Goal: Task Accomplishment & Management: Use online tool/utility

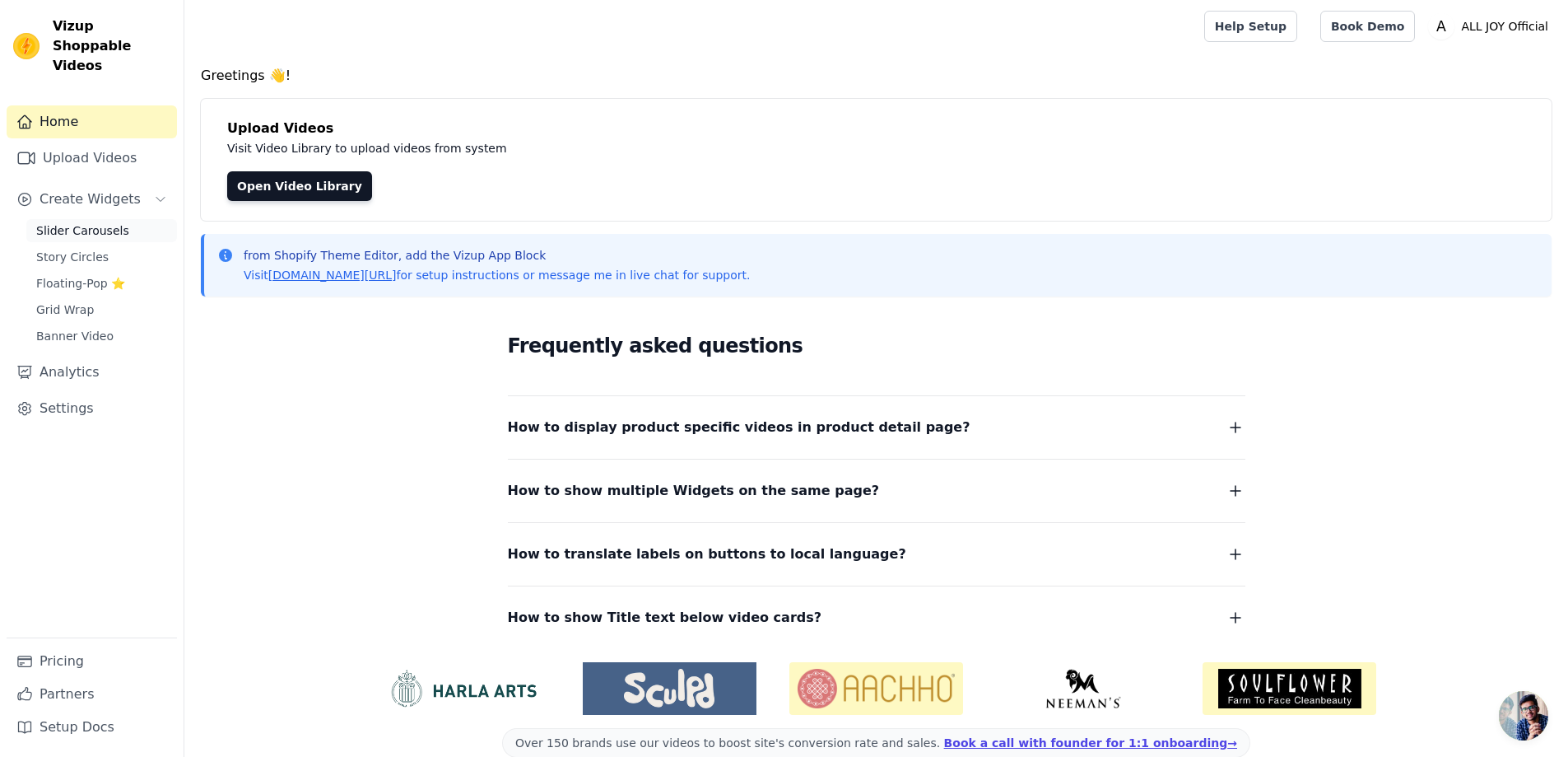
click at [105, 222] on link "Slider Carousels" at bounding box center [102, 230] width 151 height 23
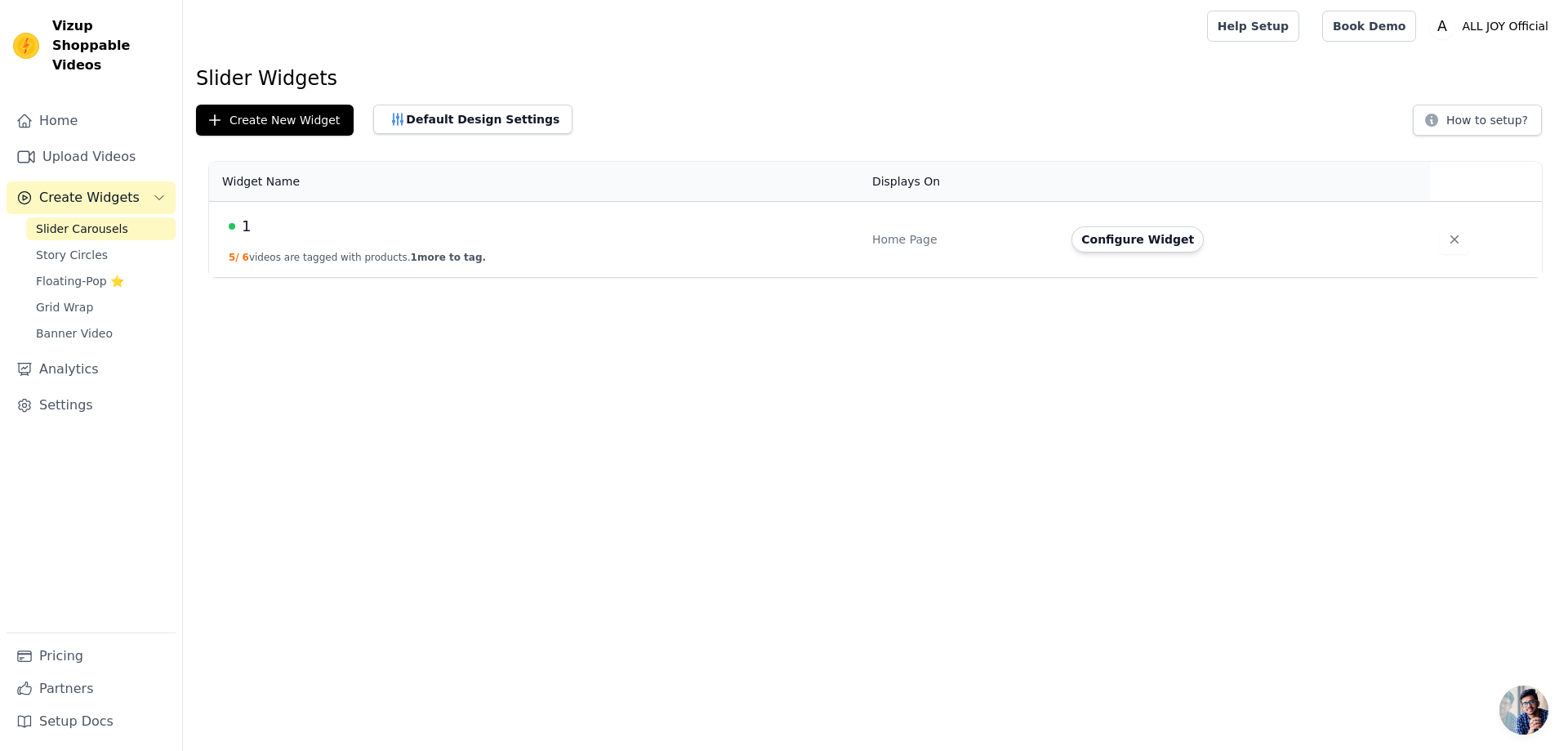
click at [887, 246] on div "Home Page" at bounding box center [962, 239] width 180 height 16
click at [1124, 244] on button "Configure Widget" at bounding box center [1137, 239] width 132 height 26
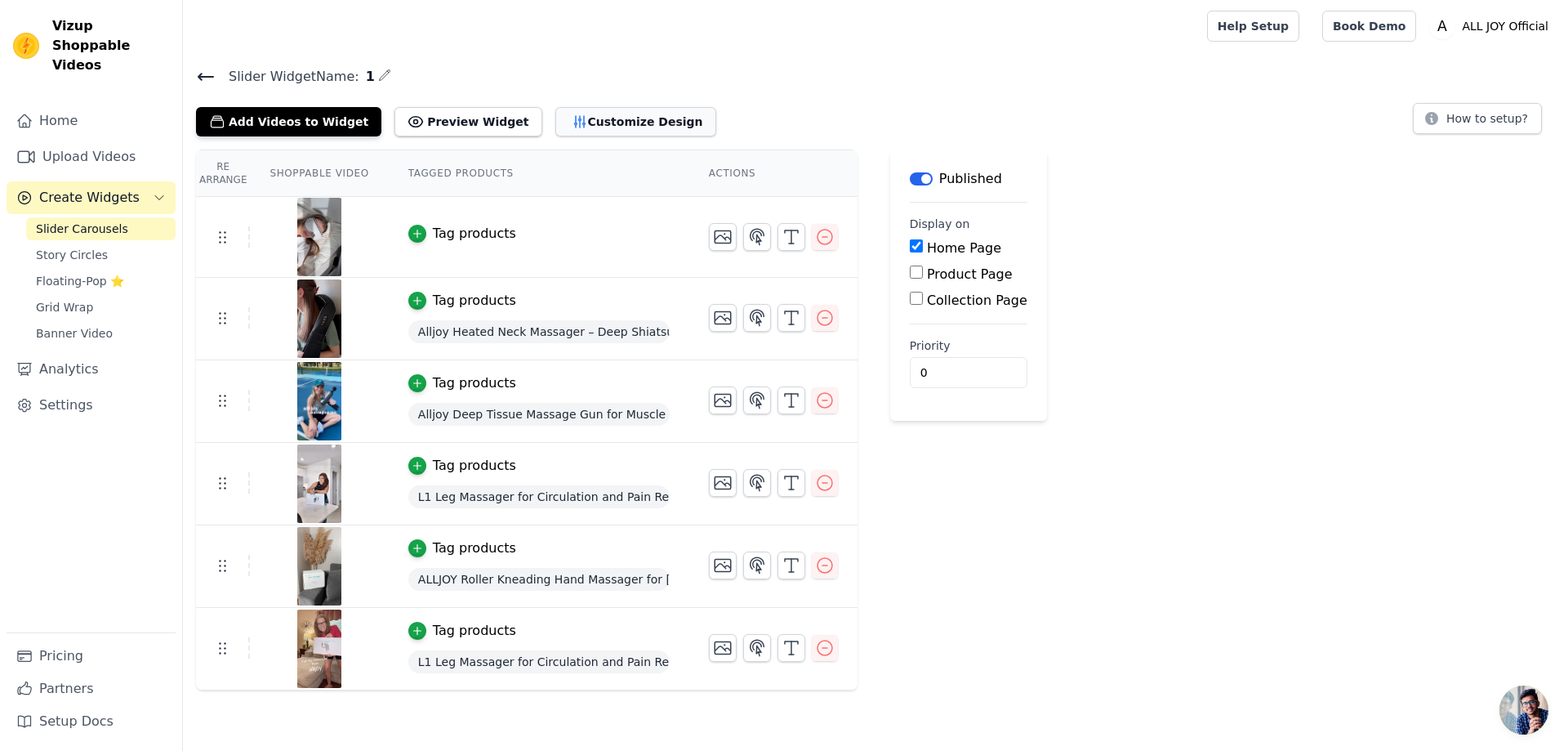
click at [637, 119] on button "Customize Design" at bounding box center [636, 122] width 161 height 29
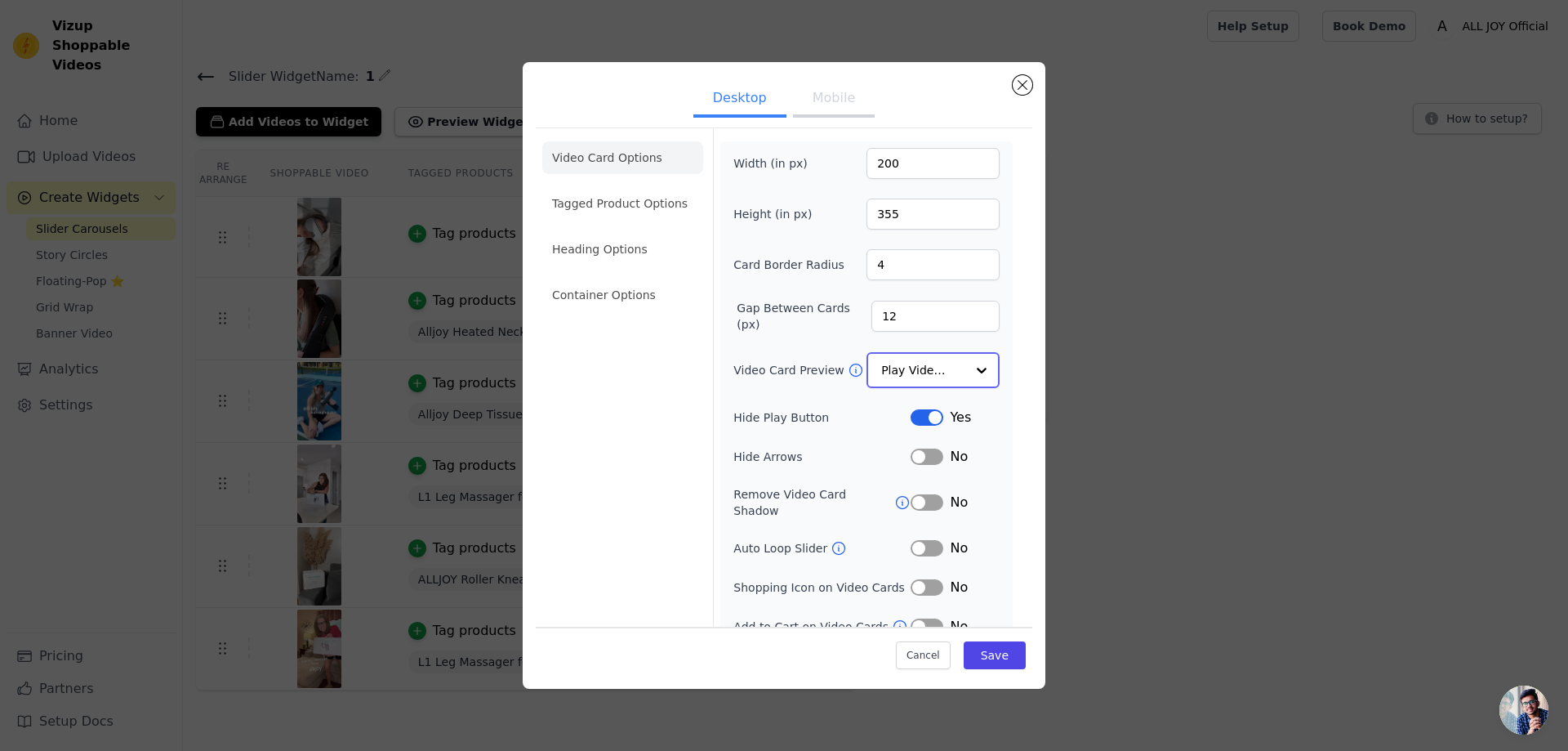
click at [905, 368] on input "Video Card Preview" at bounding box center [923, 370] width 84 height 33
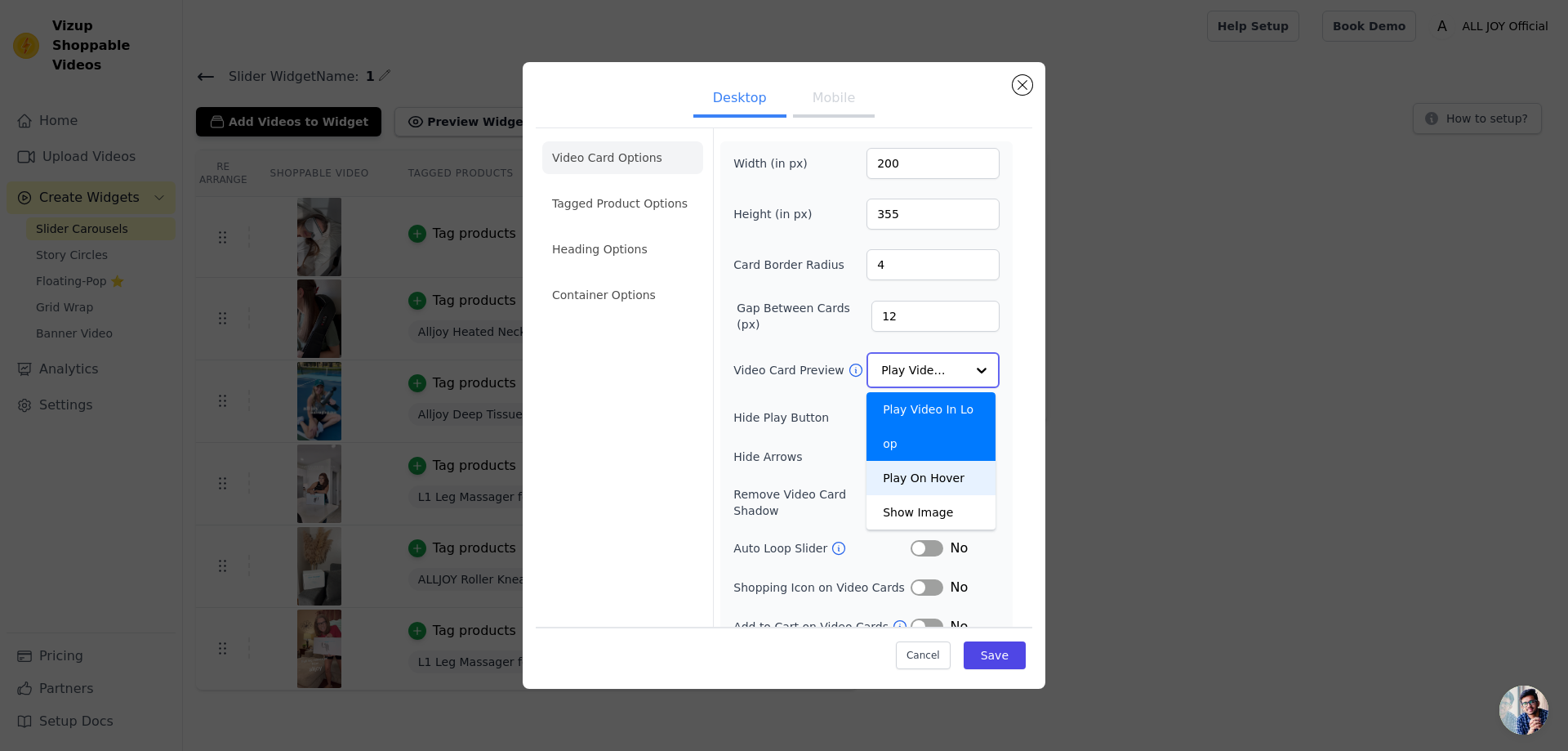
click at [948, 473] on div "Play On Hover" at bounding box center [931, 478] width 129 height 35
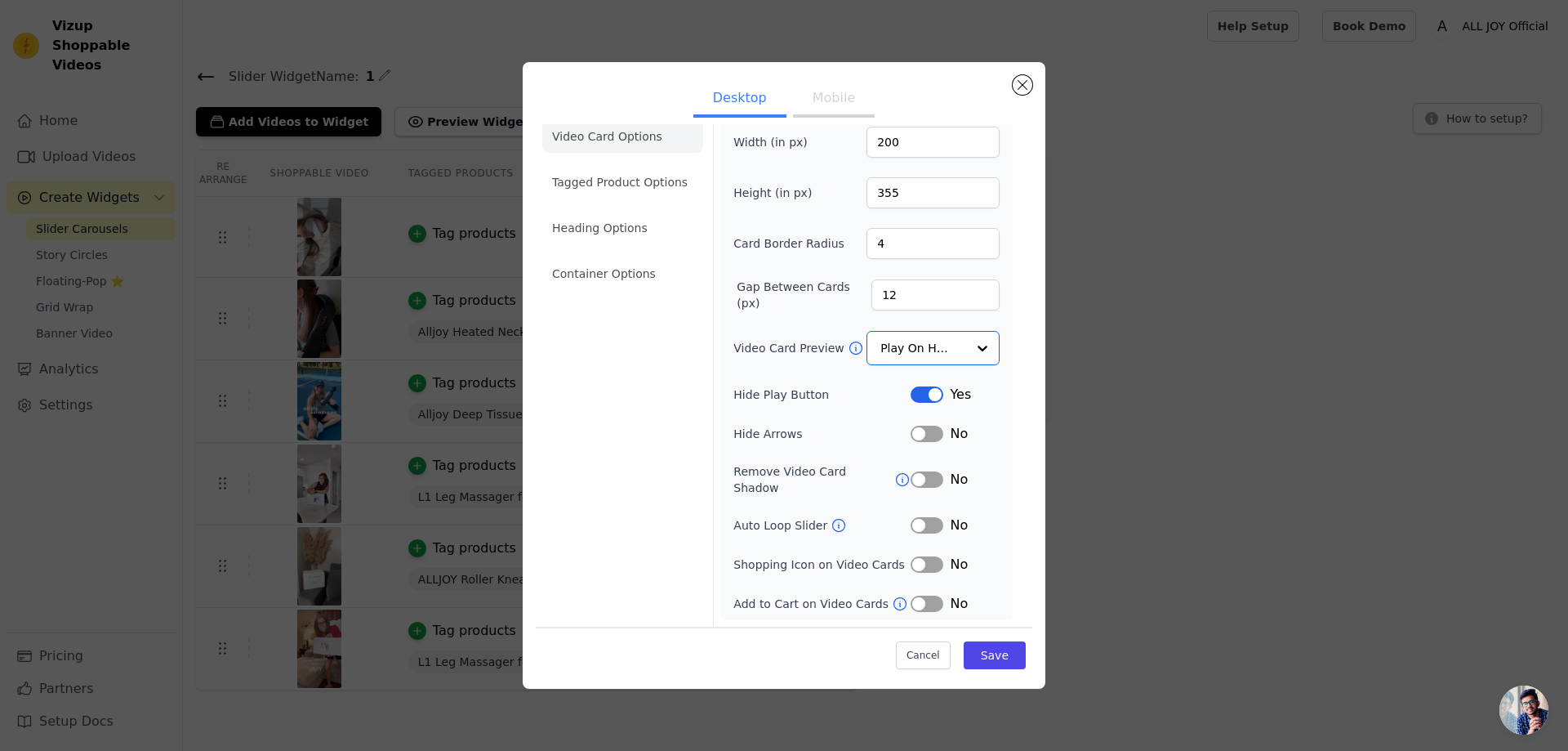
scroll to position [21, 0]
drag, startPoint x: 731, startPoint y: 436, endPoint x: 803, endPoint y: 437, distance: 72.0
click at [803, 437] on label "Hide Arrows" at bounding box center [822, 434] width 177 height 16
click at [700, 435] on div "Video Card Options Tagged Product Options Heading Options Container Options Wid…" at bounding box center [784, 366] width 497 height 521
drag, startPoint x: 724, startPoint y: 470, endPoint x: 781, endPoint y: 484, distance: 58.7
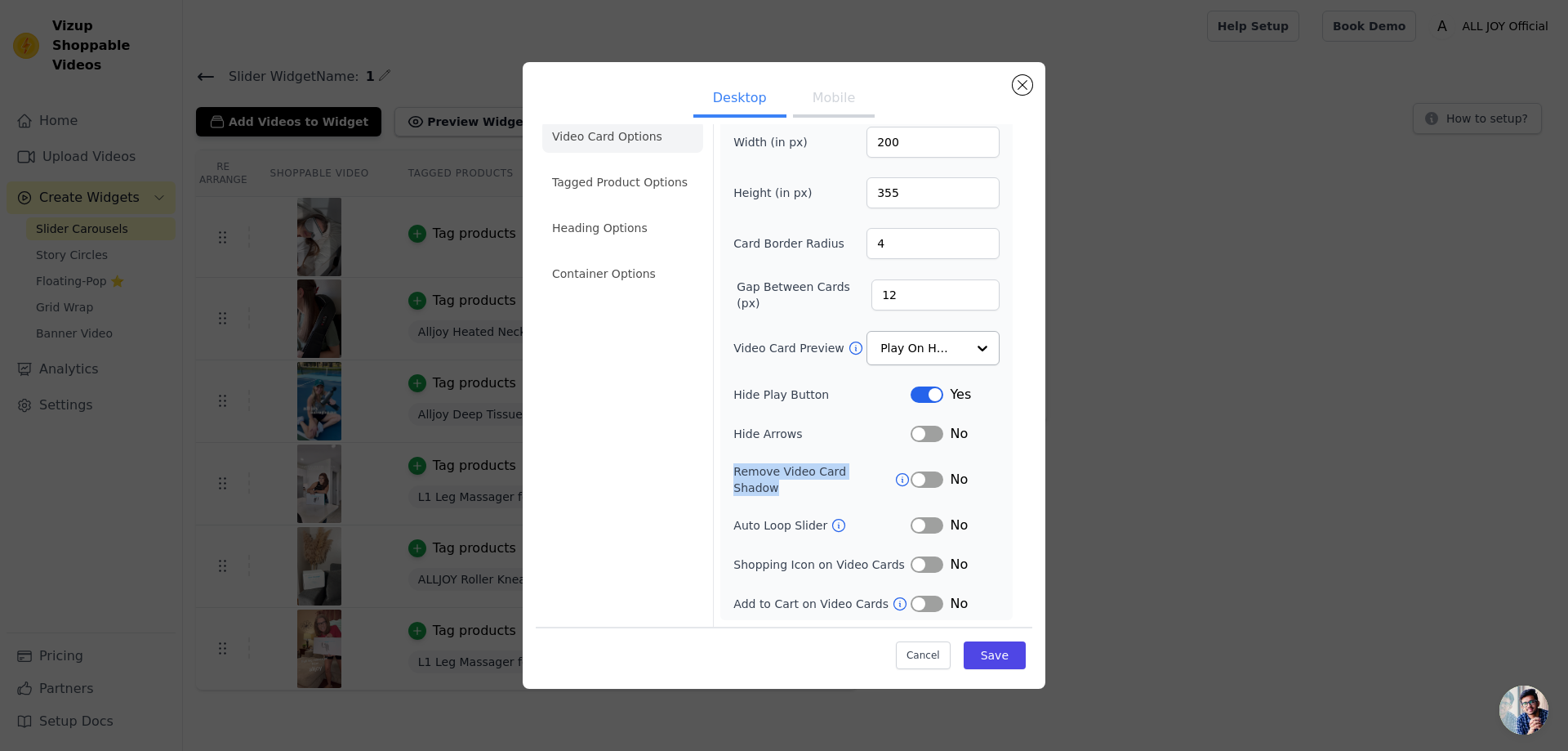
click at [781, 484] on div "Width (in px) 200 Height (in px) 355 Card Border Radius 4 Gap Between Cards (px…" at bounding box center [867, 369] width 292 height 500
click at [691, 480] on div "Video Card Options Tagged Product Options Heading Options Container Options" at bounding box center [623, 366] width 161 height 520
click at [918, 603] on button "Label" at bounding box center [927, 604] width 33 height 16
drag, startPoint x: 731, startPoint y: 564, endPoint x: 896, endPoint y: 563, distance: 165.0
click at [896, 563] on label "Shopping Icon on Video Cards" at bounding box center [822, 565] width 177 height 16
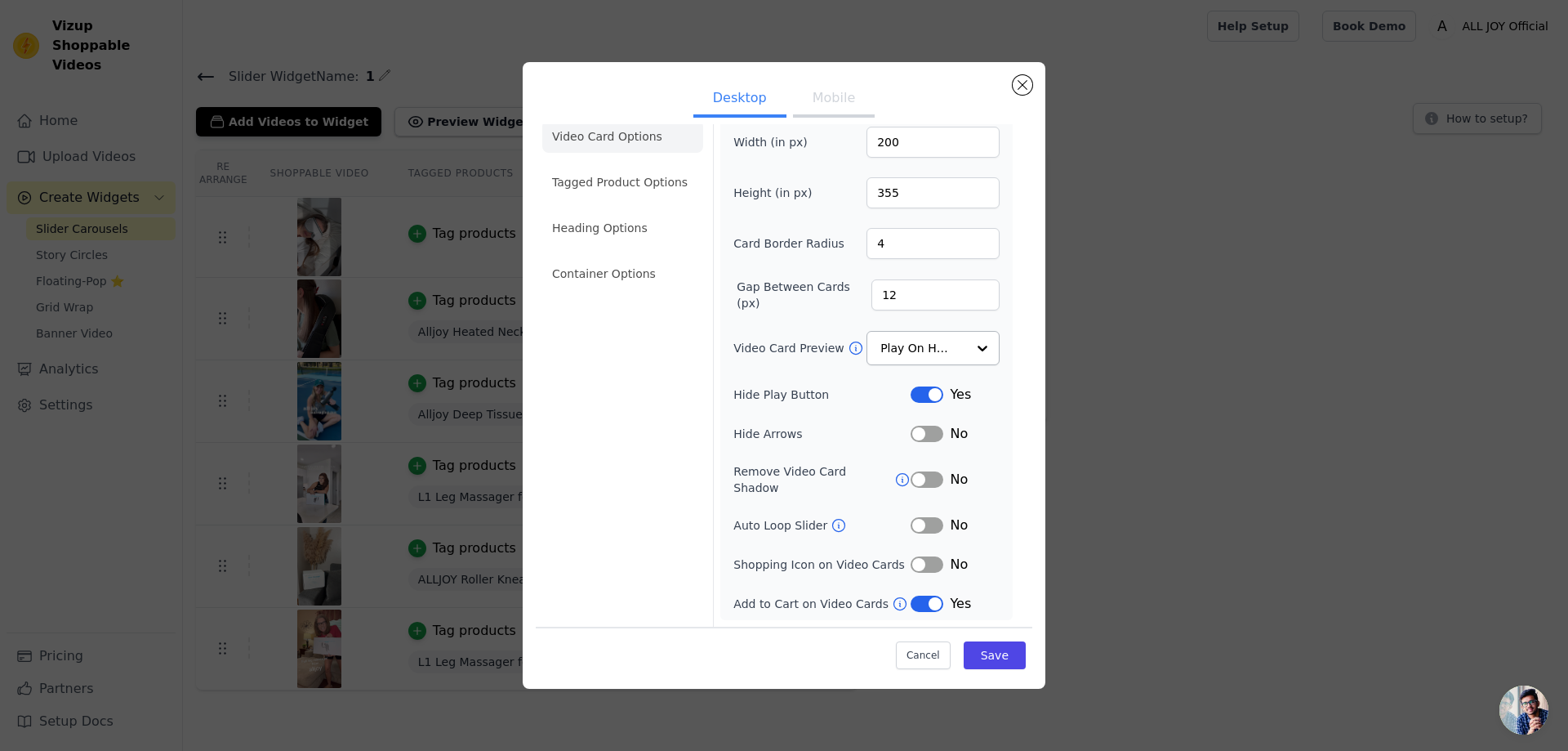
click at [679, 492] on div "Video Card Options Tagged Product Options Heading Options Container Options" at bounding box center [623, 366] width 161 height 520
drag, startPoint x: 734, startPoint y: 524, endPoint x: 805, endPoint y: 524, distance: 71.0
click at [805, 524] on label "Auto Loop Slider" at bounding box center [782, 525] width 97 height 16
click at [760, 529] on label "Auto Loop Slider" at bounding box center [782, 525] width 97 height 16
drag, startPoint x: 727, startPoint y: 521, endPoint x: 820, endPoint y: 522, distance: 93.0
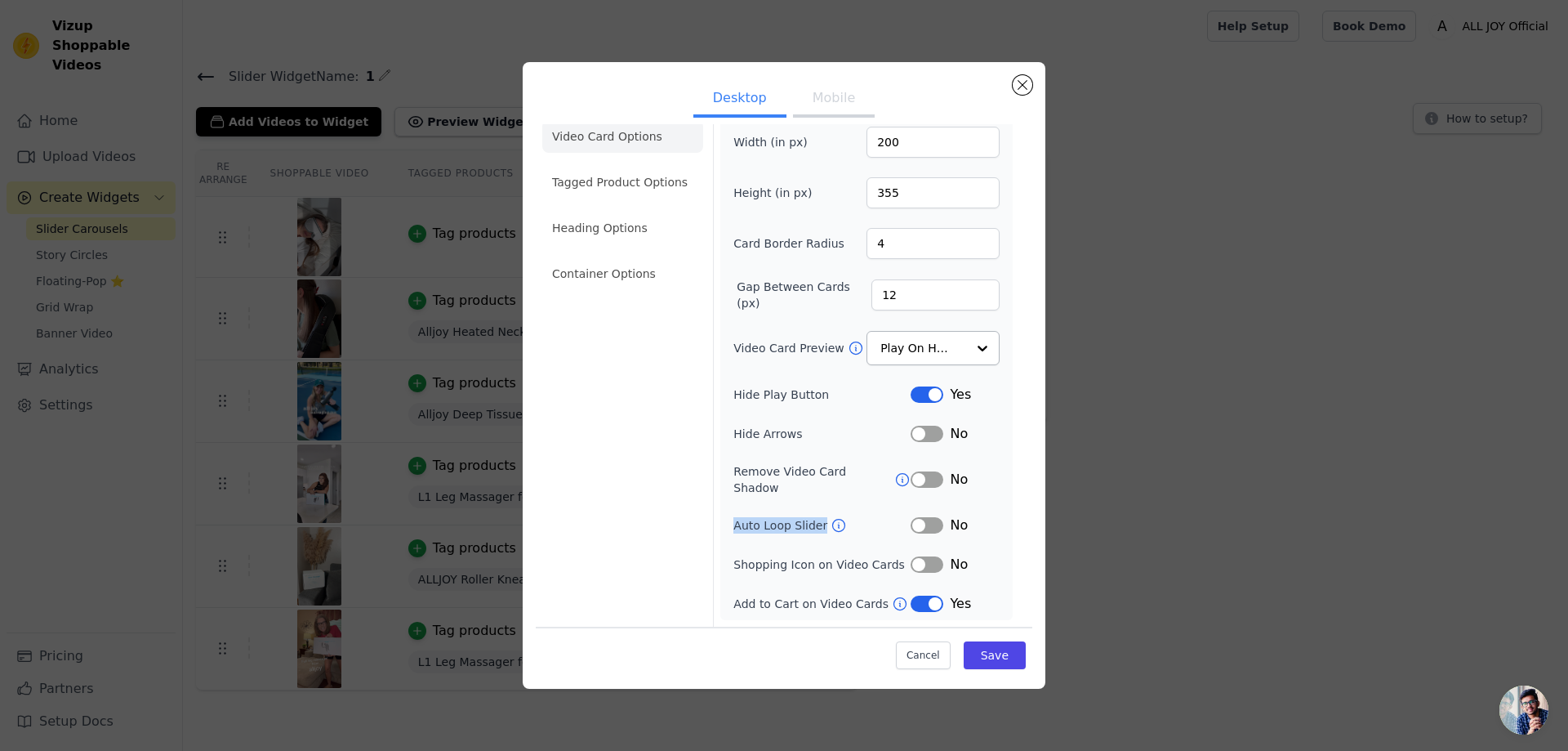
click at [820, 522] on div "Width (in px) 200 Height (in px) 355 Card Border Radius 4 Gap Between Cards (px…" at bounding box center [867, 369] width 292 height 500
click at [651, 471] on div "Video Card Options Tagged Product Options Heading Options Container Options" at bounding box center [623, 366] width 161 height 520
click at [819, 100] on button "Mobile" at bounding box center [833, 99] width 81 height 36
click at [773, 100] on button "Desktop" at bounding box center [740, 99] width 93 height 36
click at [631, 180] on li "Tagged Product Options" at bounding box center [623, 183] width 161 height 33
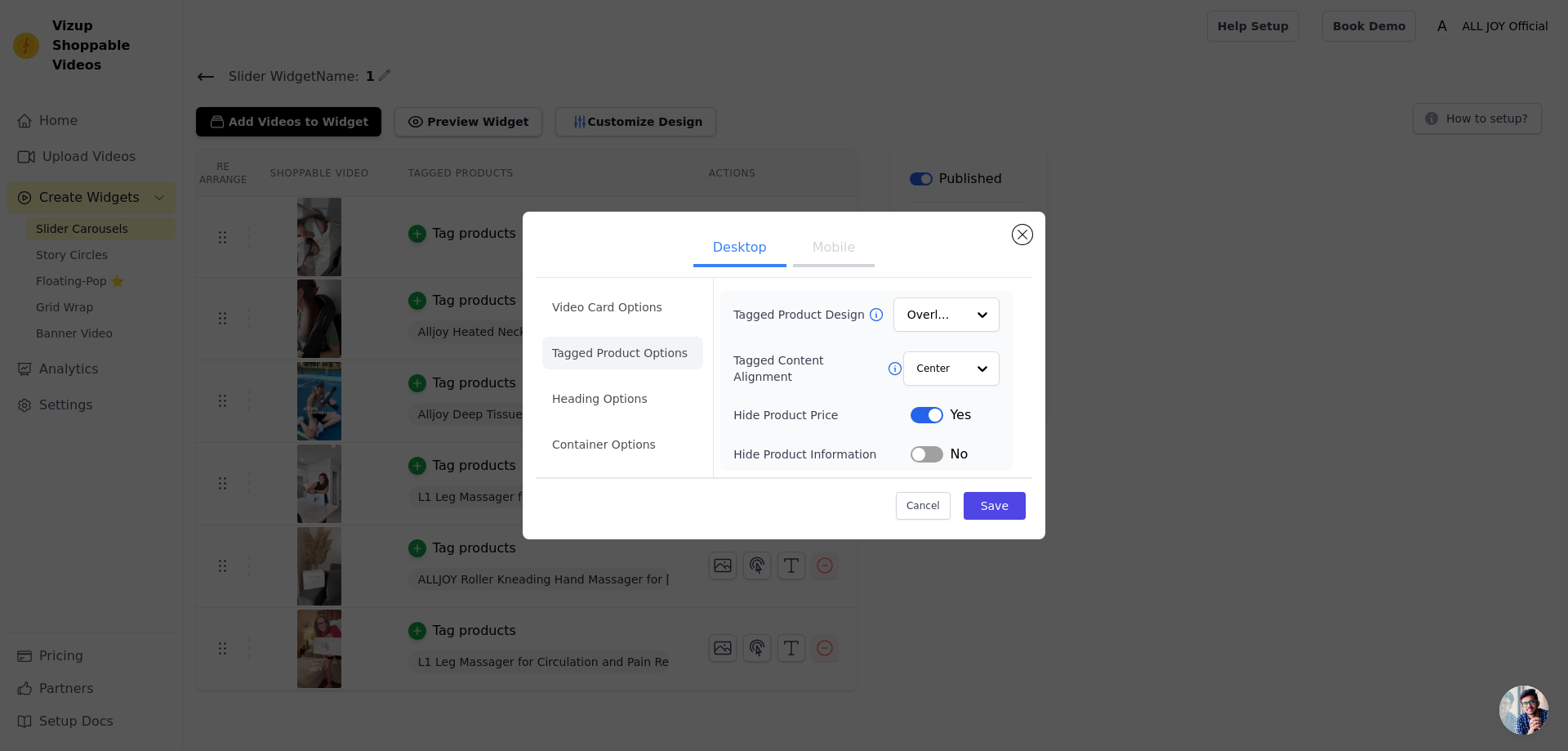
scroll to position [0, 0]
click at [644, 399] on li "Heading Options" at bounding box center [623, 398] width 161 height 33
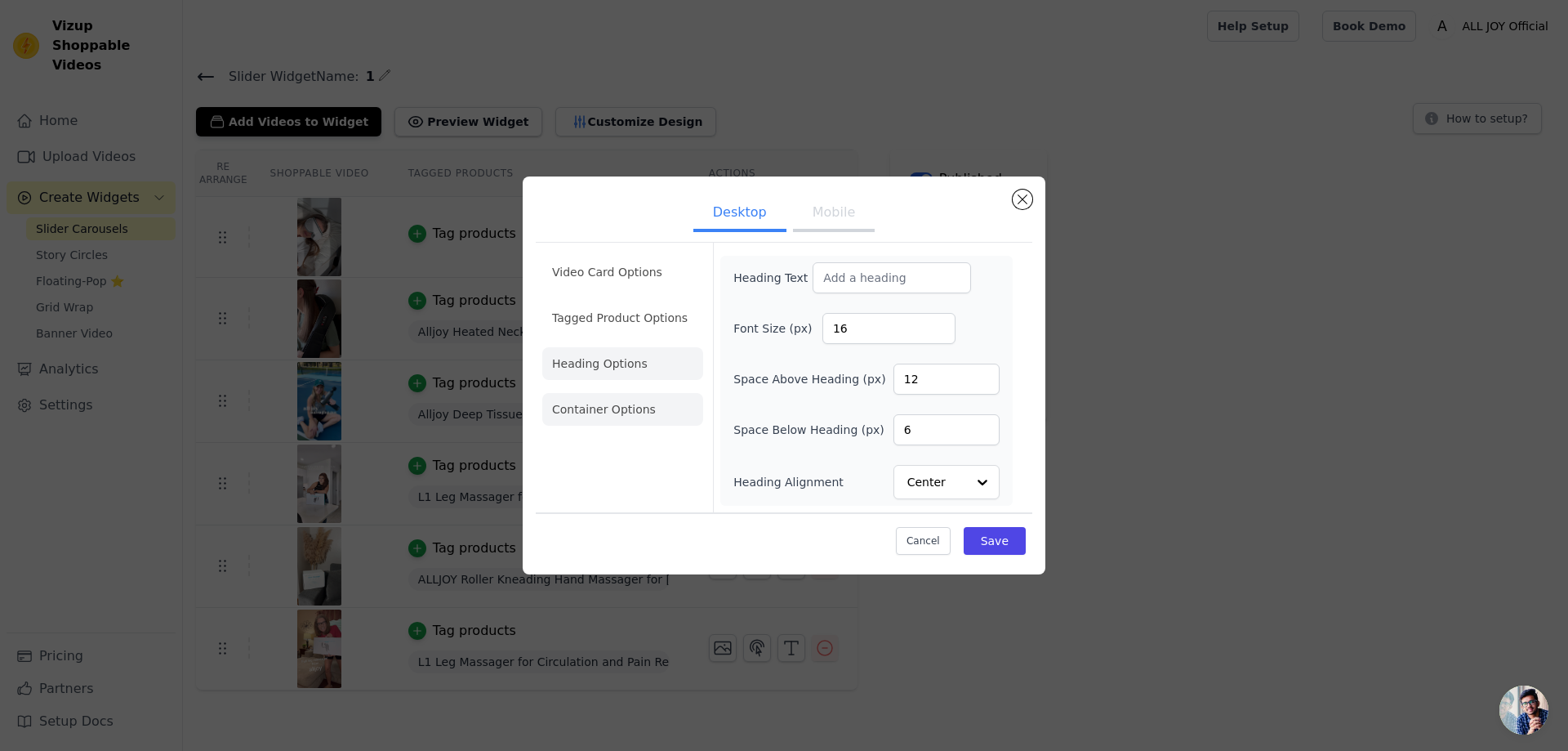
click at [665, 413] on li "Container Options" at bounding box center [623, 409] width 161 height 33
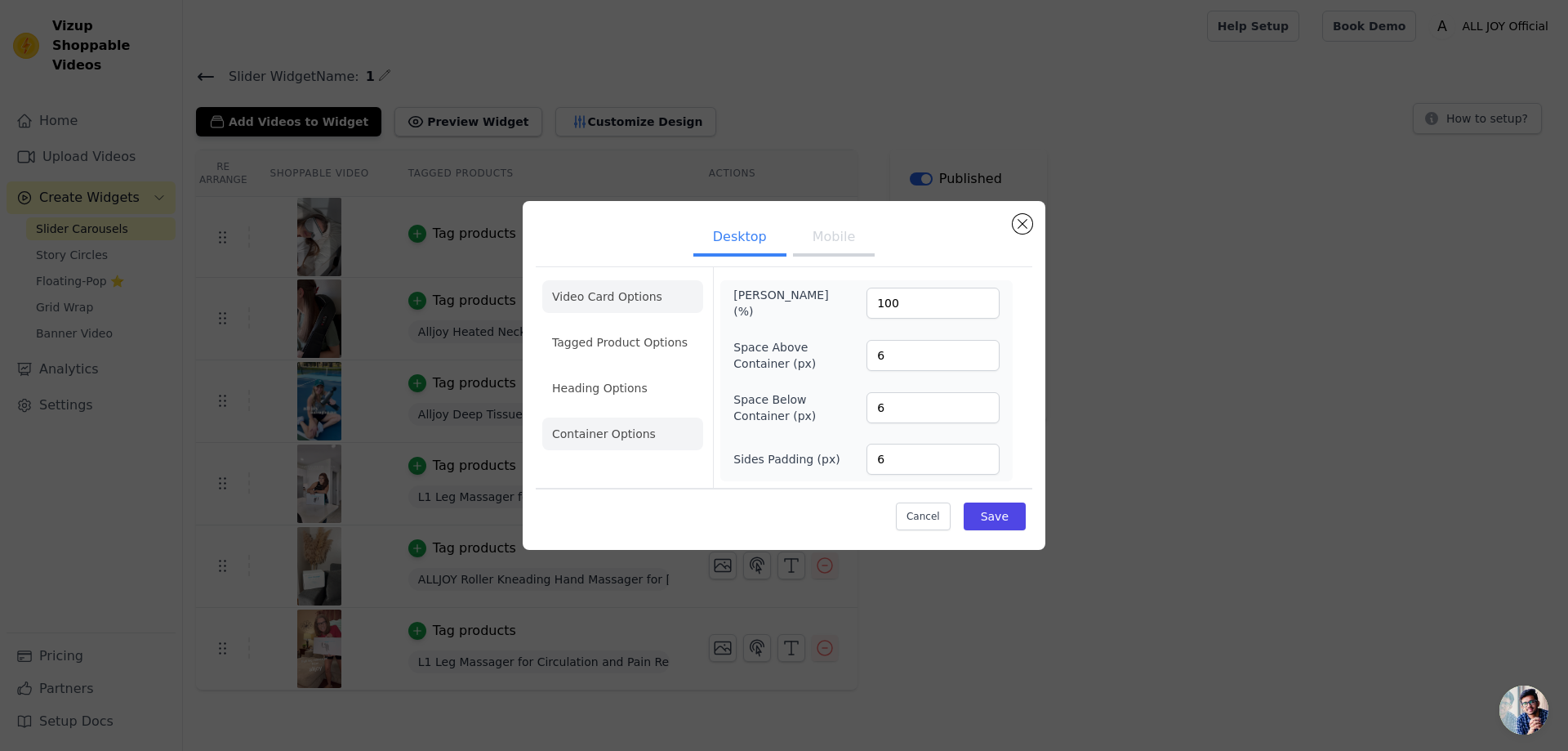
click at [668, 305] on li "Video Card Options" at bounding box center [623, 297] width 161 height 33
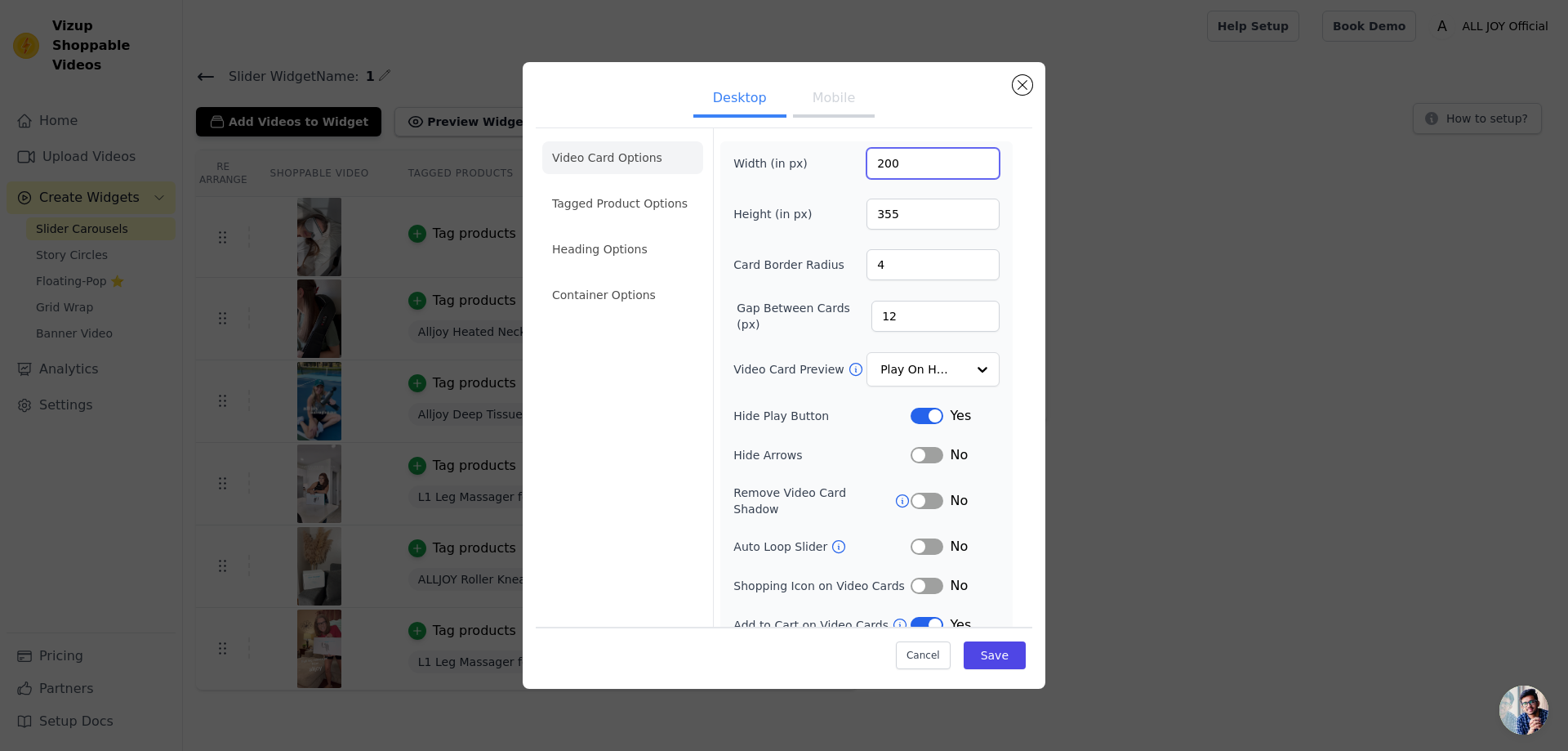
drag, startPoint x: 888, startPoint y: 159, endPoint x: 877, endPoint y: 162, distance: 11.4
click at [877, 162] on input "200" at bounding box center [933, 164] width 133 height 31
type input "250"
drag, startPoint x: 894, startPoint y: 217, endPoint x: 870, endPoint y: 216, distance: 24.0
click at [870, 216] on input "355" at bounding box center [933, 214] width 133 height 31
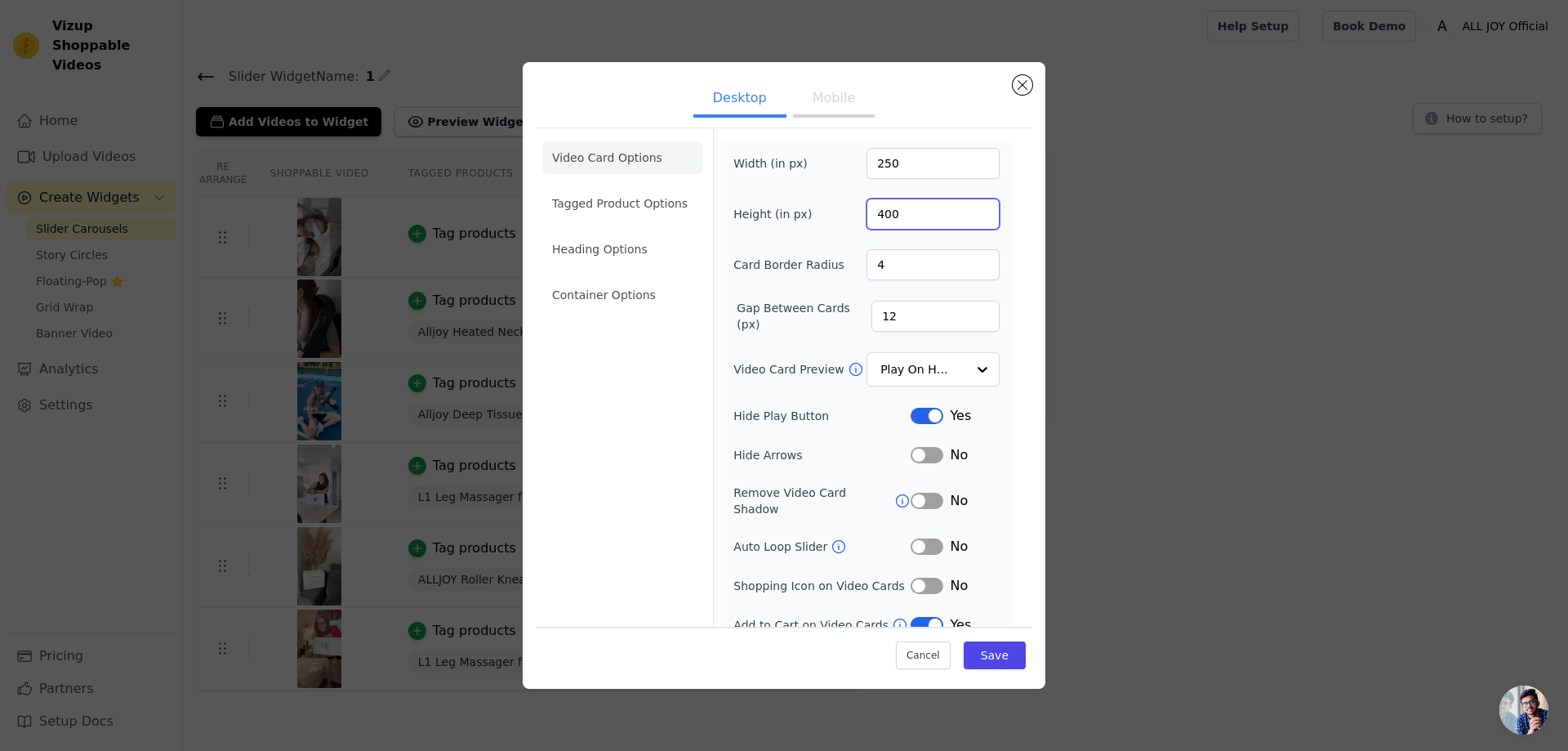
type input "400"
click at [838, 91] on button "Mobile" at bounding box center [833, 99] width 81 height 36
click at [756, 90] on button "Desktop" at bounding box center [740, 99] width 93 height 36
click at [983, 659] on button "Save" at bounding box center [994, 655] width 62 height 27
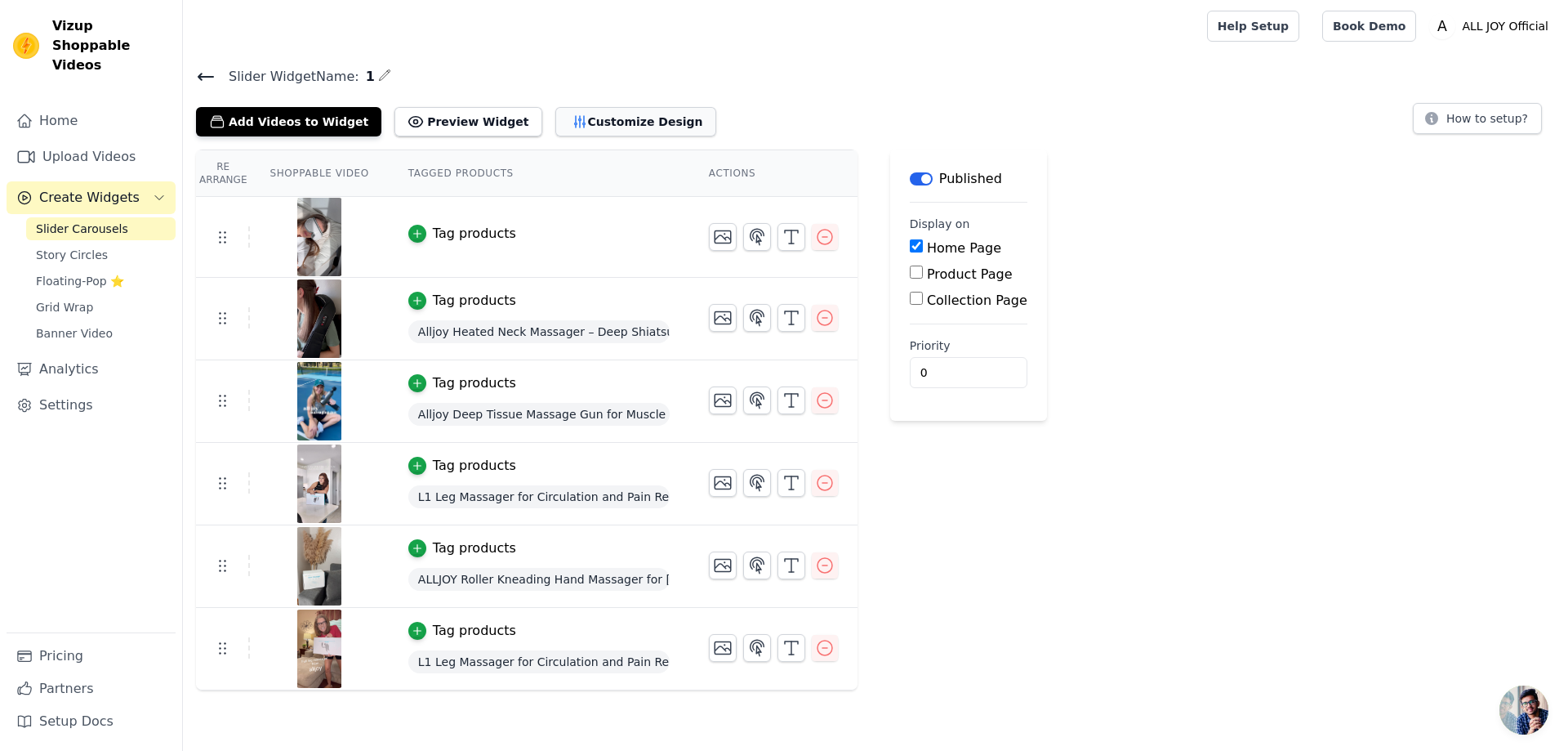
click at [644, 120] on button "Customize Design" at bounding box center [636, 122] width 161 height 29
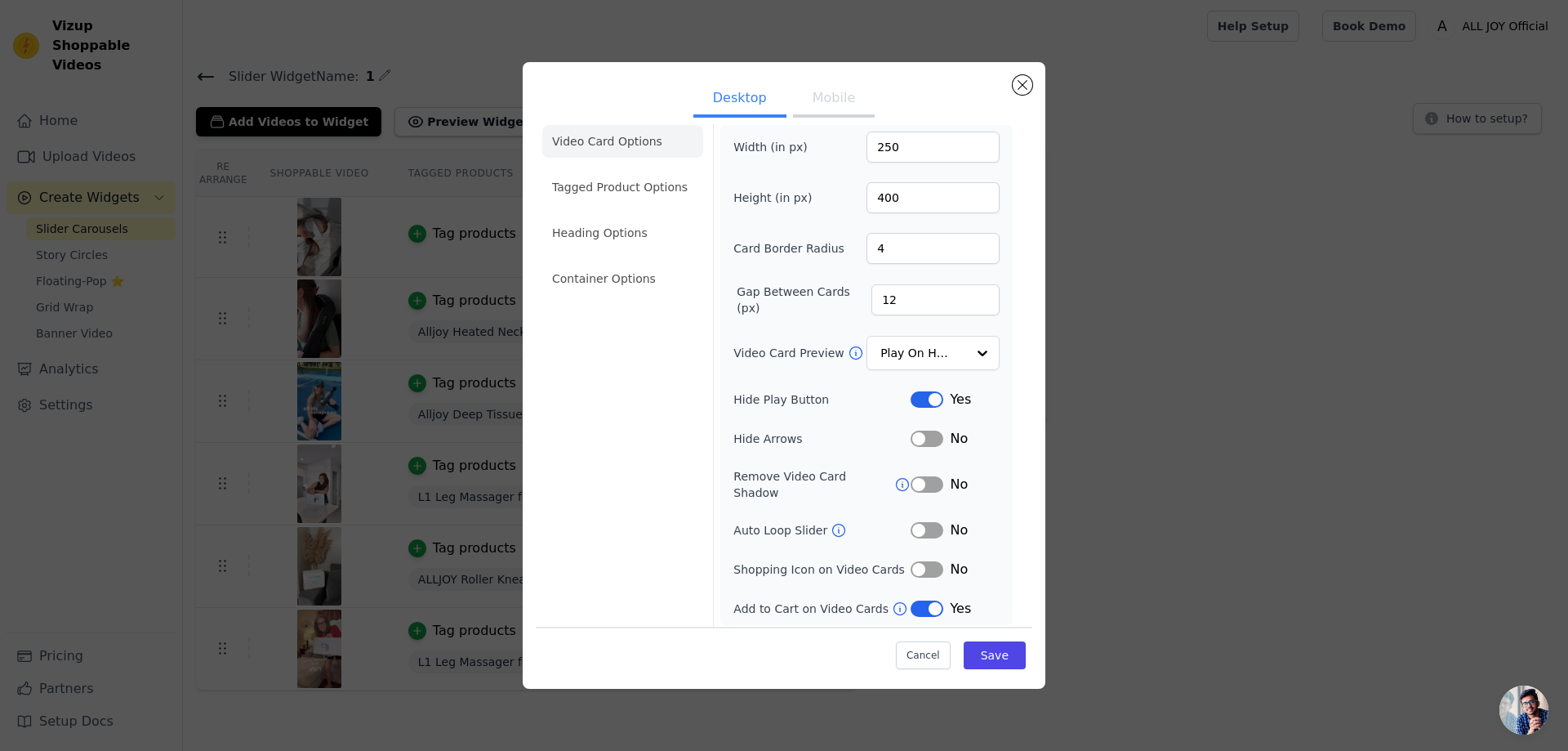
scroll to position [21, 0]
click at [921, 596] on button "Label" at bounding box center [927, 604] width 33 height 16
drag, startPoint x: 721, startPoint y: 436, endPoint x: 799, endPoint y: 428, distance: 78.4
click at [799, 428] on div "Width (in px) 250 Height (in px) 400 Card Border Radius 4 Gap Between Cards (px…" at bounding box center [867, 369] width 292 height 500
click at [664, 410] on div "Video Card Options Tagged Product Options Heading Options Container Options" at bounding box center [623, 366] width 161 height 520
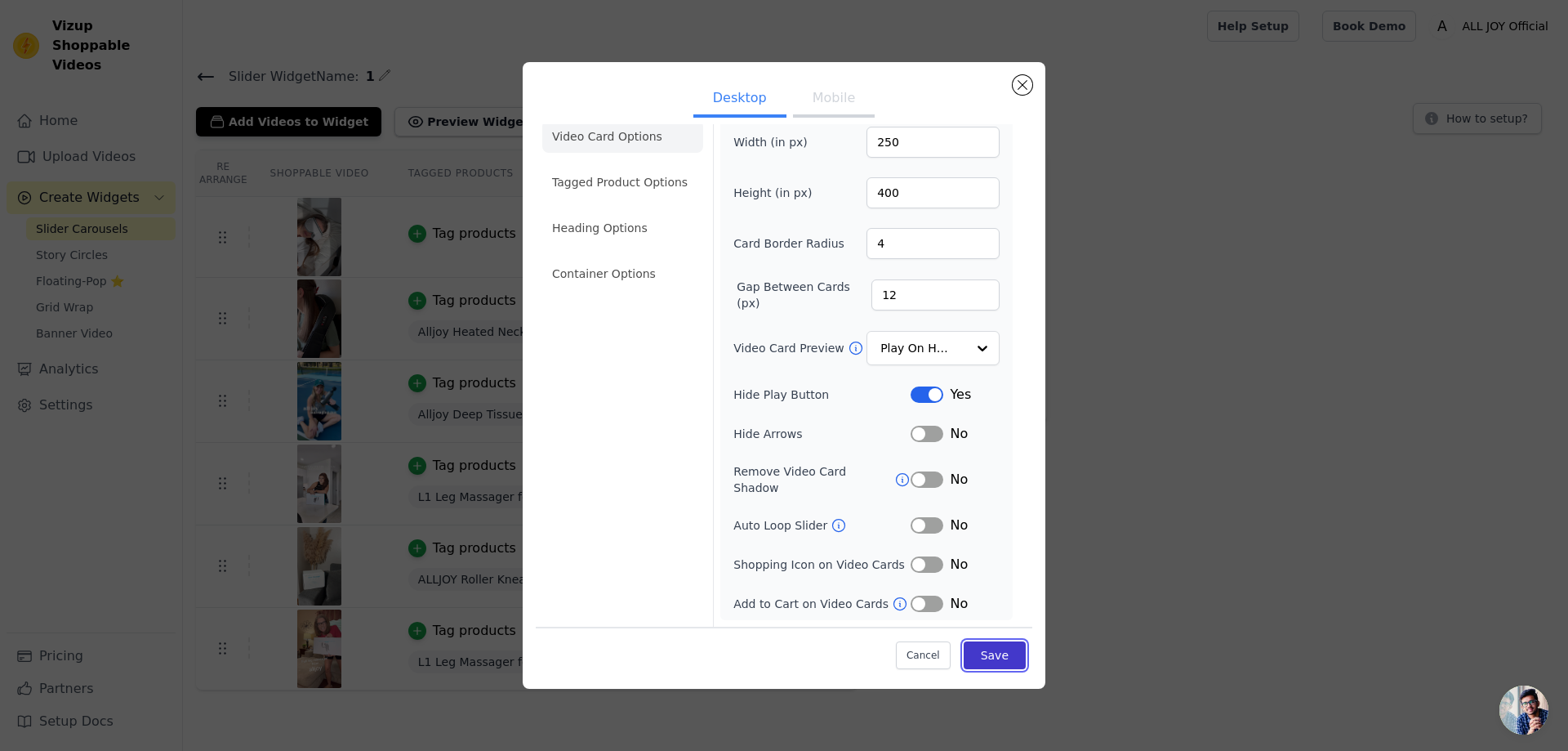
click at [989, 663] on button "Save" at bounding box center [994, 655] width 62 height 27
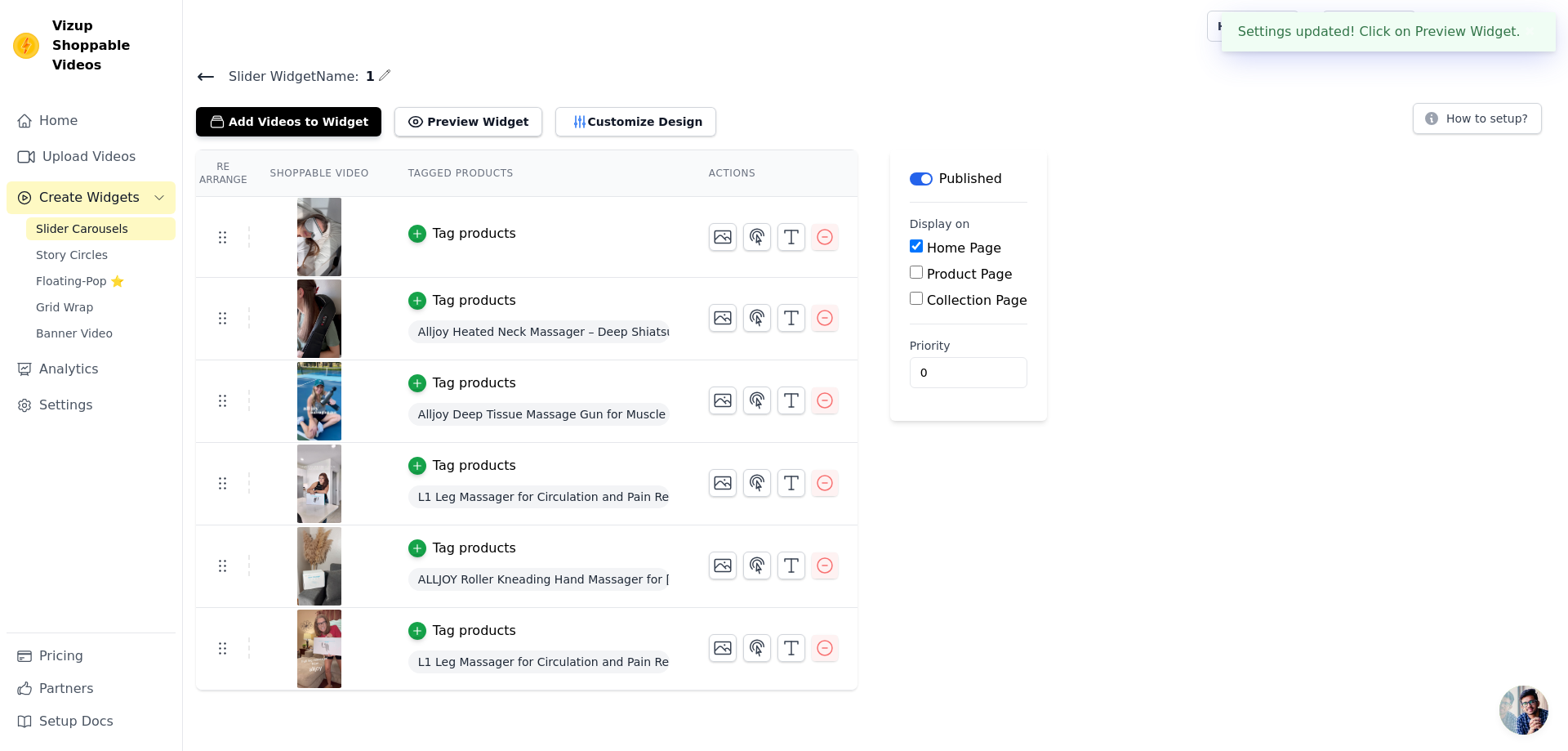
click at [461, 227] on div "Tag products" at bounding box center [474, 233] width 83 height 19
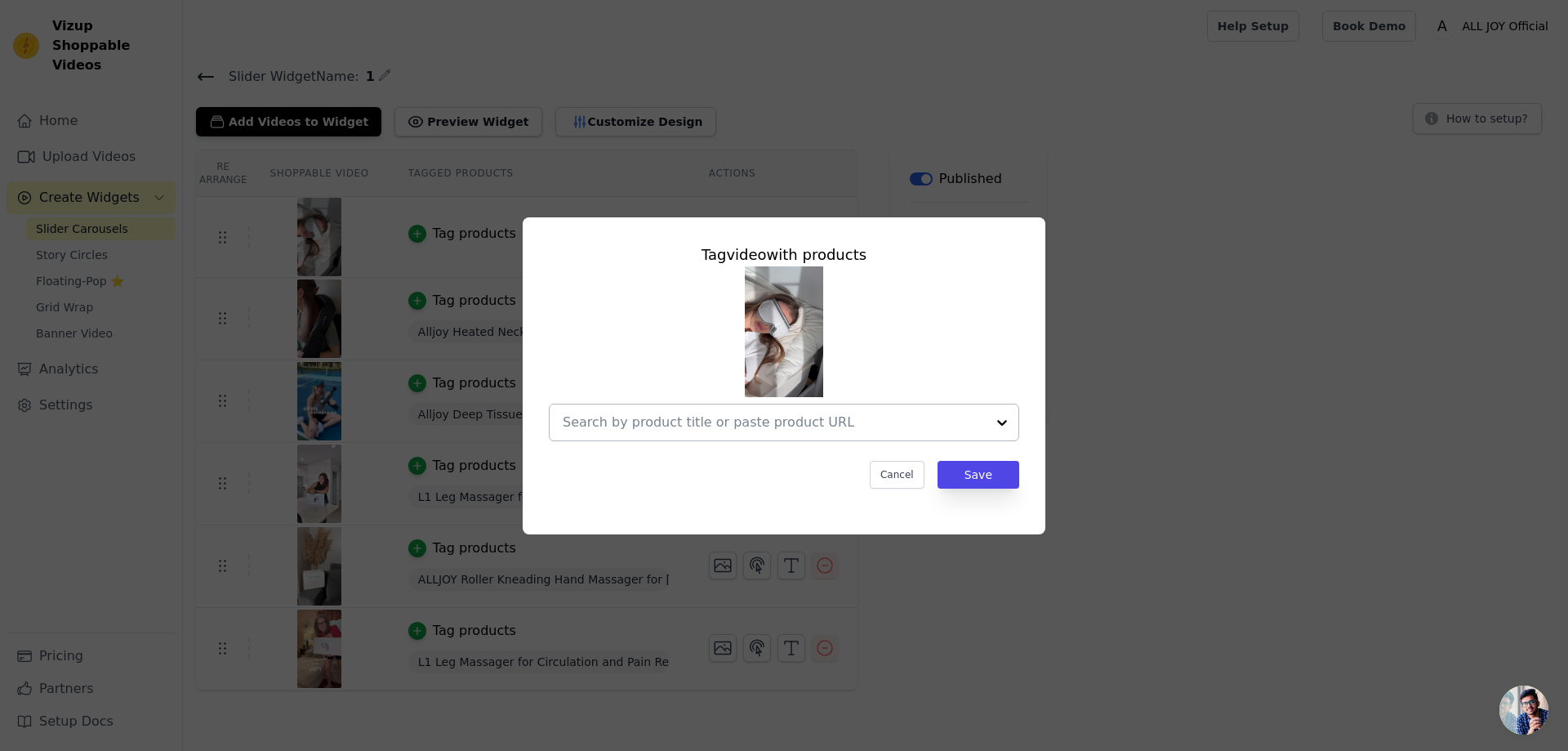
click at [829, 426] on input "text" at bounding box center [773, 422] width 423 height 19
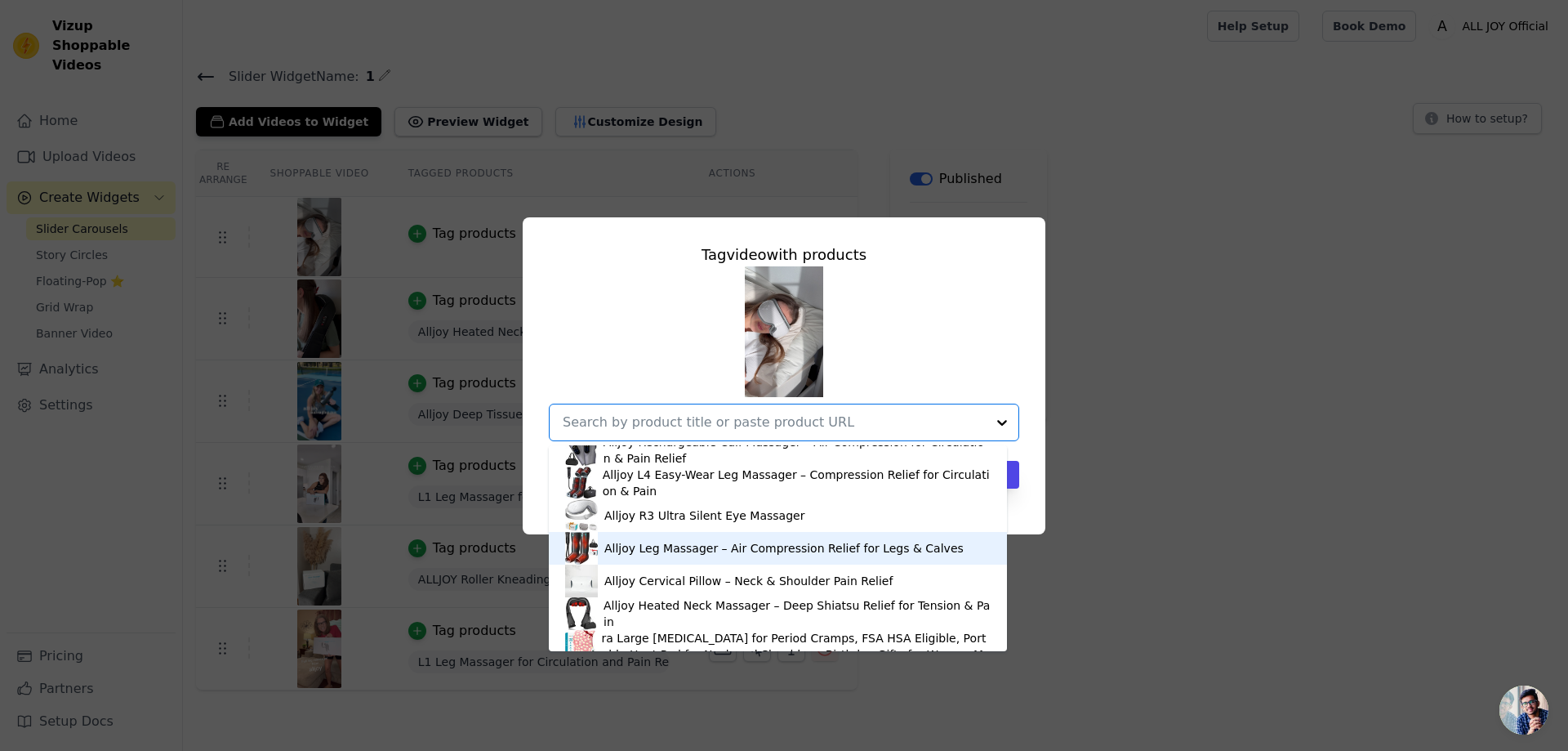
scroll to position [126, 0]
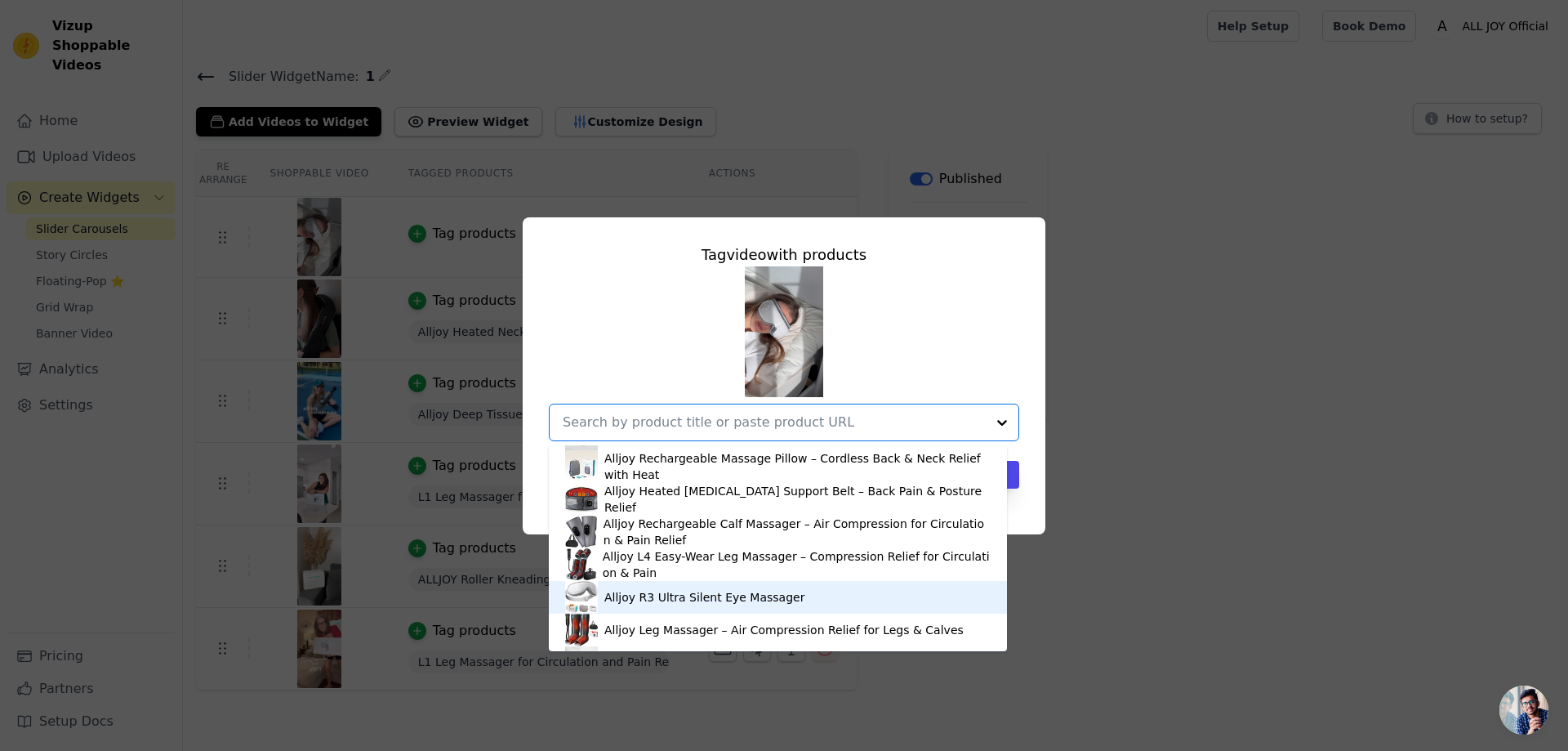
click at [710, 594] on div "Alljoy R3 Ultra Silent Eye Massager" at bounding box center [704, 598] width 200 height 16
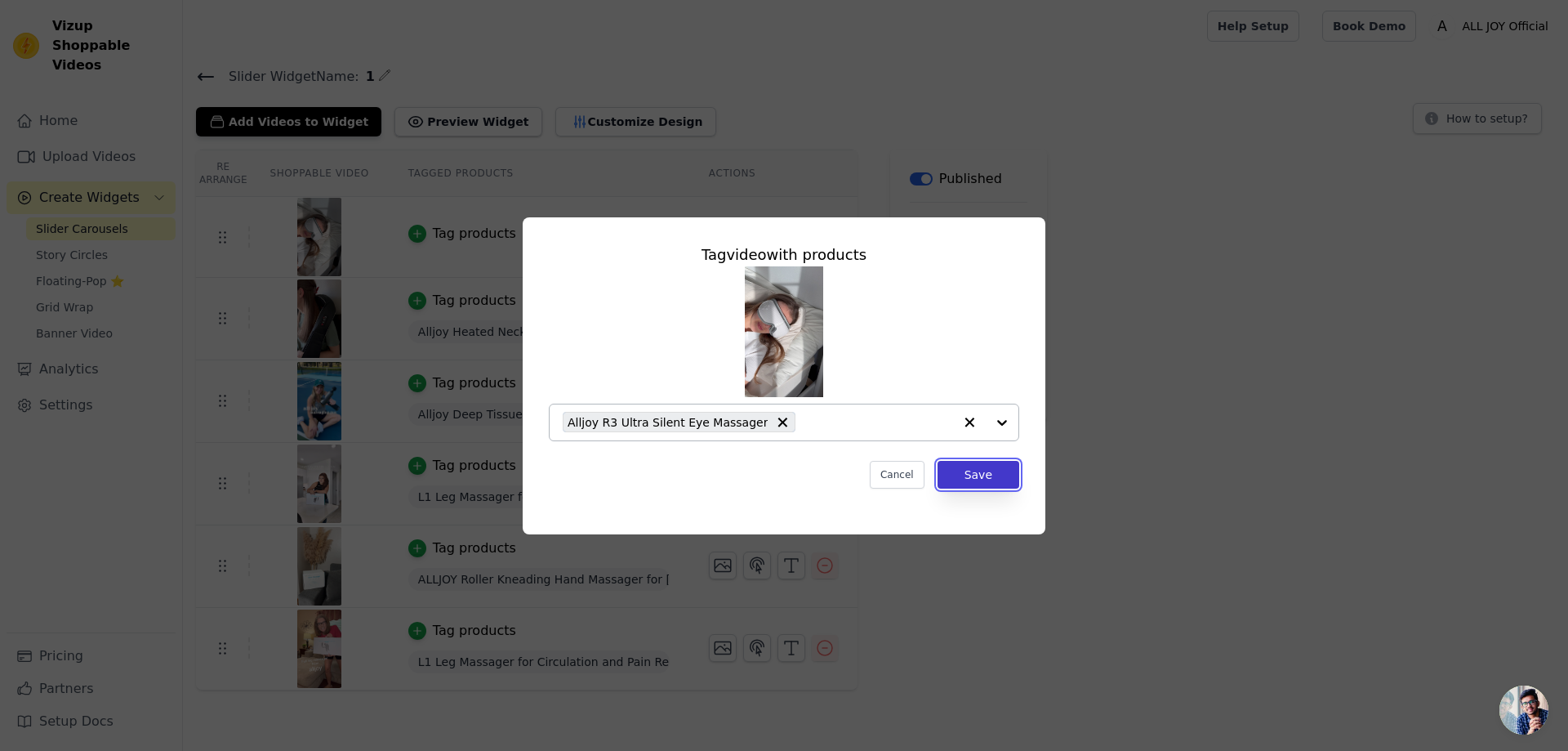
click at [969, 476] on button "Save" at bounding box center [977, 474] width 81 height 27
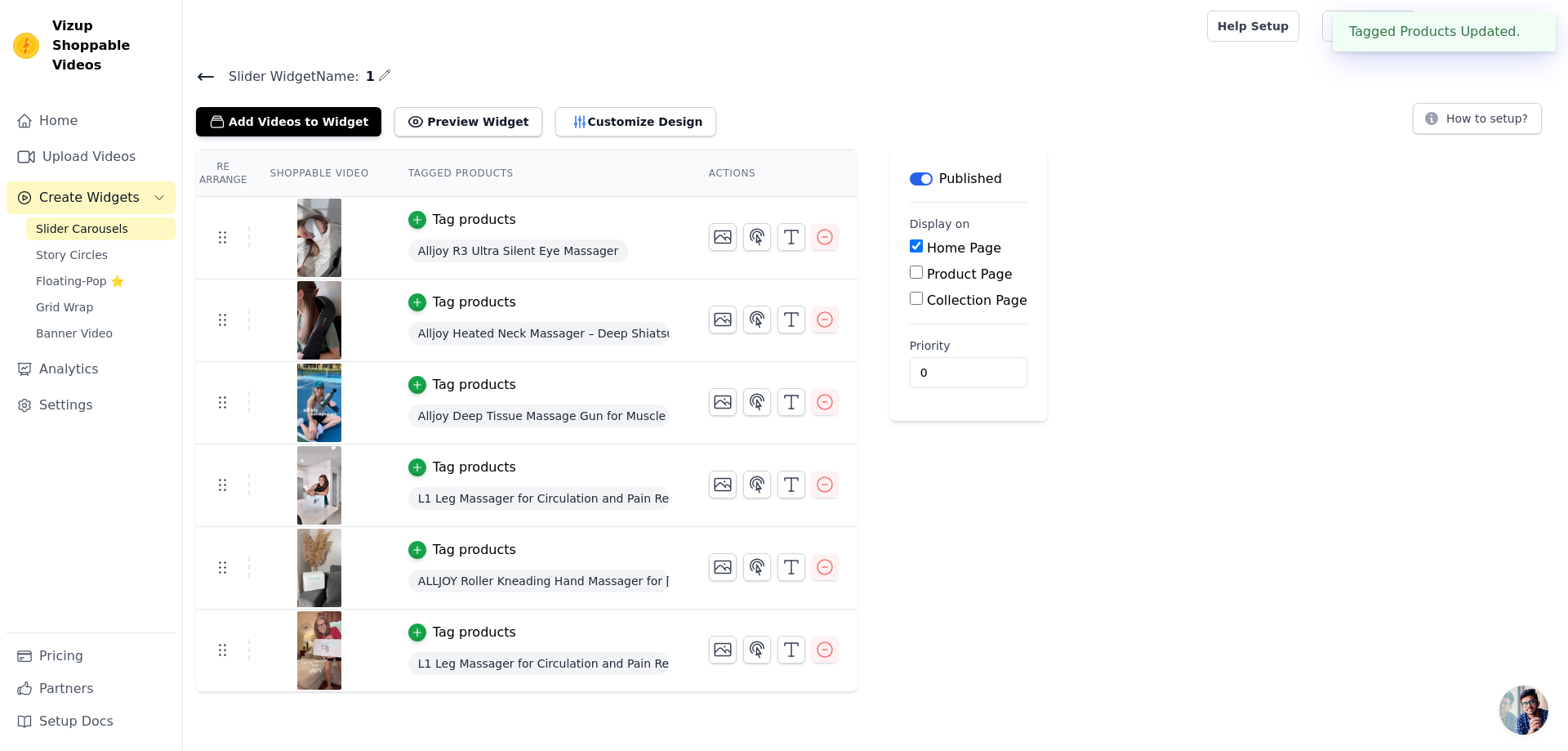
click at [1236, 386] on div "Re Arrange Shoppable Video Tagged Products Actions Tag products Alljoy R3 Ultra…" at bounding box center [875, 421] width 1384 height 543
click at [1198, 439] on div "Re Arrange Shoppable Video Tagged Products Actions Tag products Alljoy R3 Ultra…" at bounding box center [875, 421] width 1384 height 543
